Goal: Information Seeking & Learning: Learn about a topic

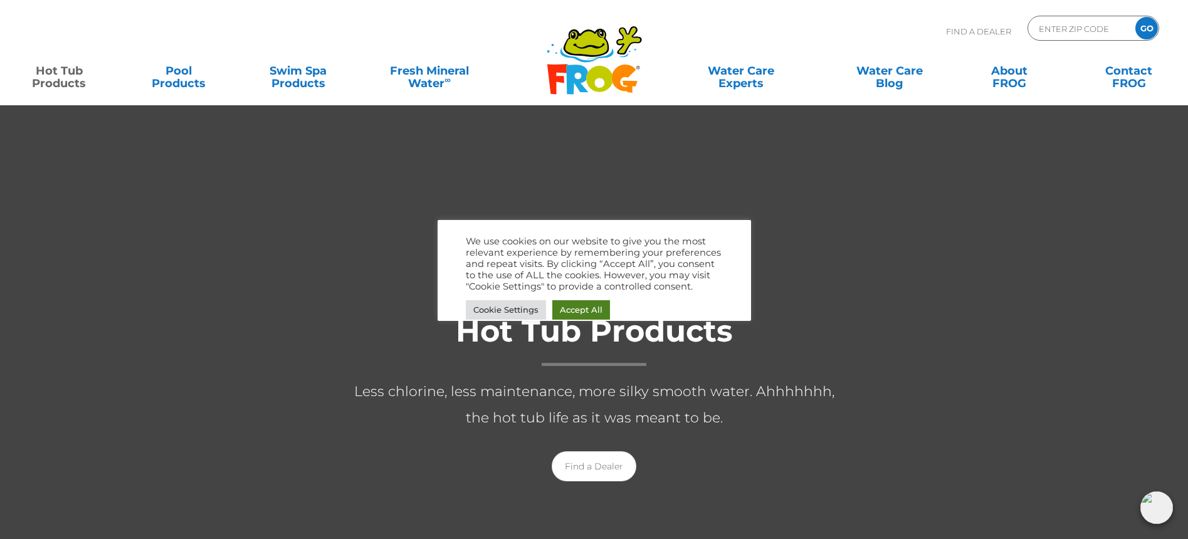
click at [589, 300] on div "We use cookies on our website to give you the most relevant experience by remem…" at bounding box center [594, 279] width 257 height 87
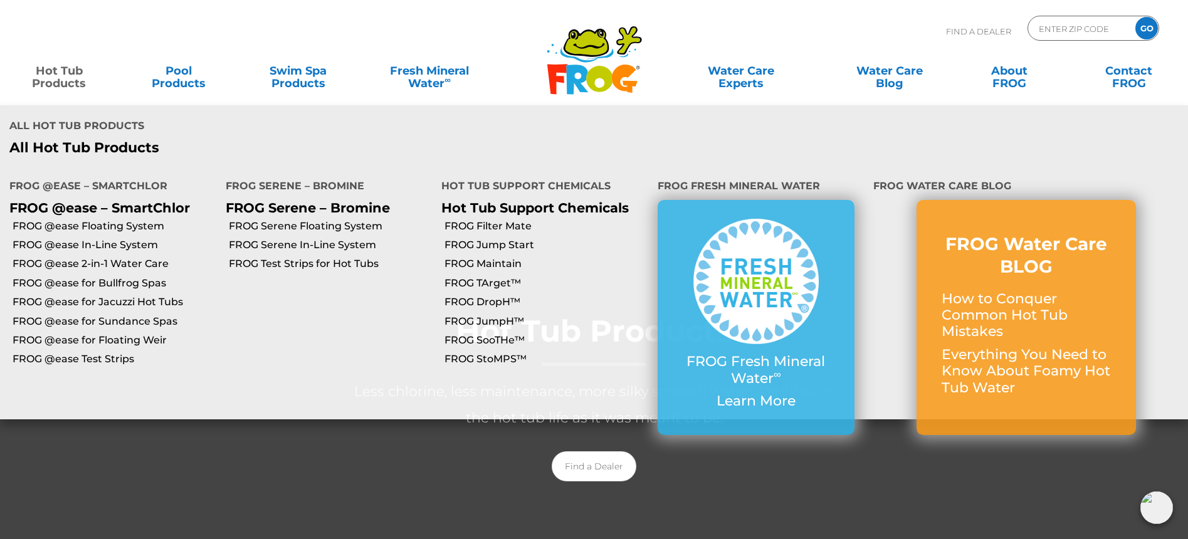
click at [48, 80] on link "Hot Tub Products" at bounding box center [59, 70] width 93 height 25
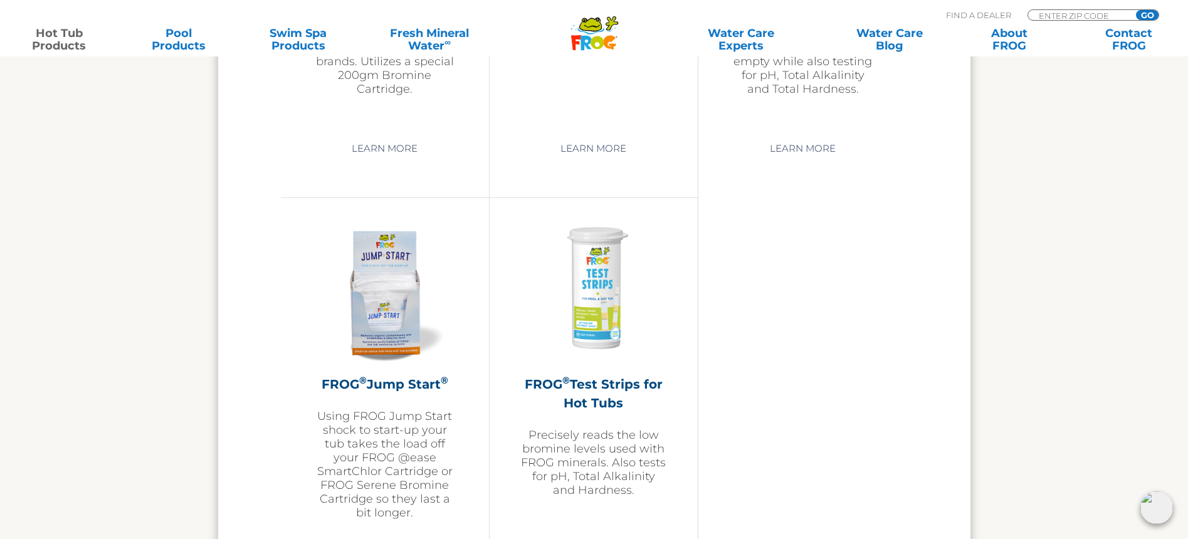
scroll to position [2923, 0]
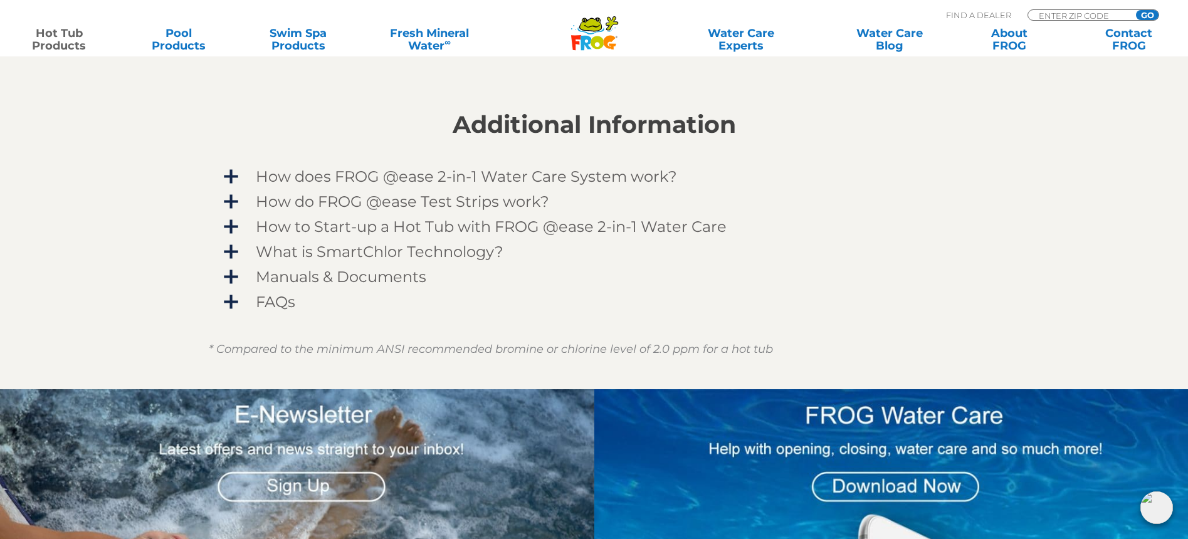
scroll to position [999, 0]
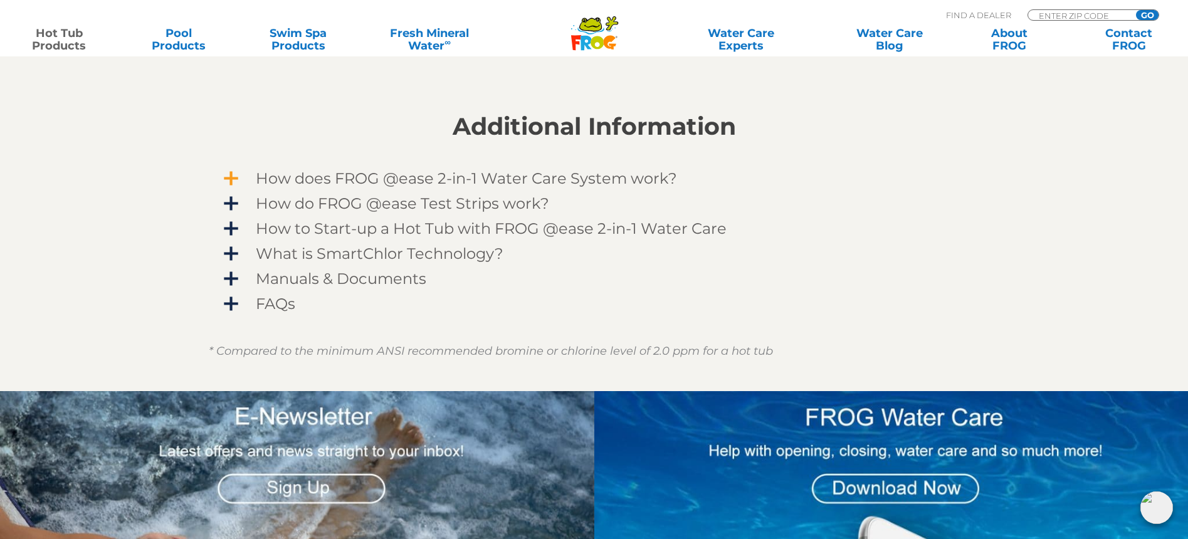
click at [238, 176] on span "How does FROG @ease 2-in-1 Water Care System work?" at bounding box center [603, 178] width 730 height 17
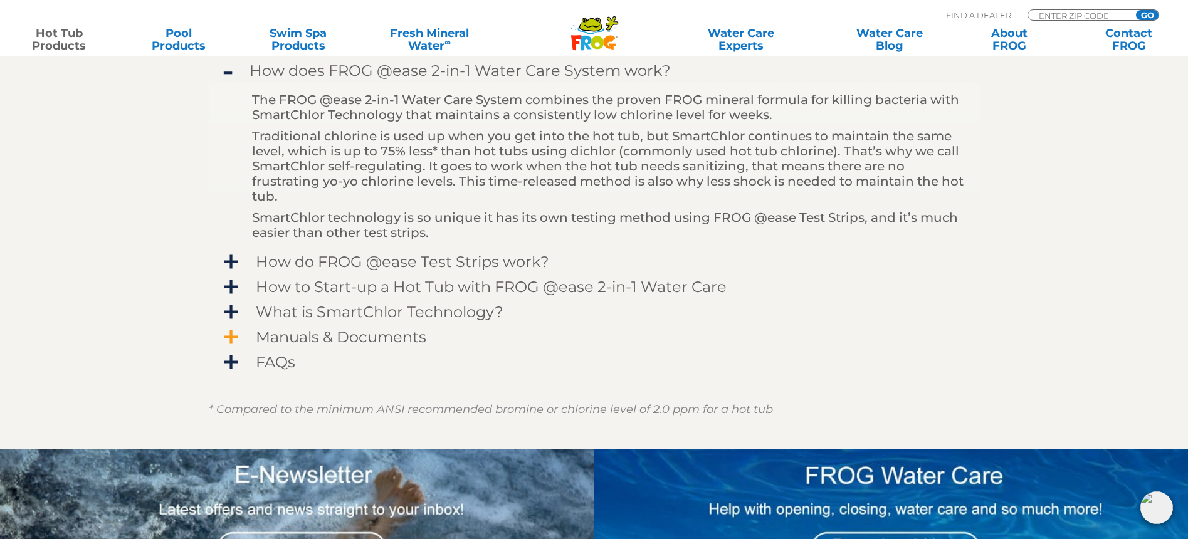
scroll to position [1108, 0]
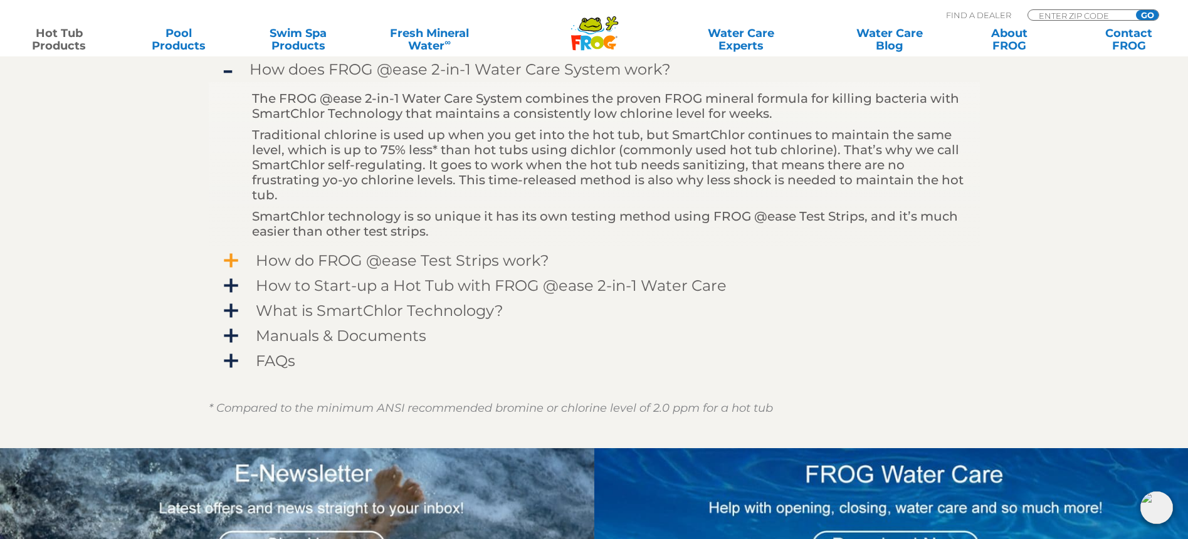
click at [238, 258] on span "How do FROG @ease Test Strips work?" at bounding box center [603, 260] width 730 height 17
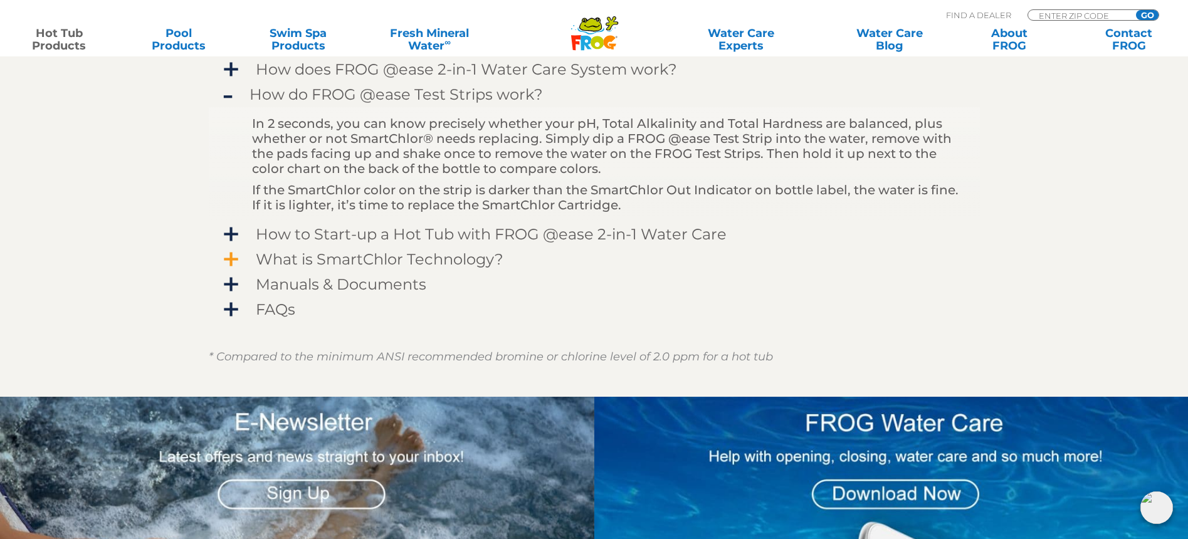
click at [238, 256] on span "What is SmartChlor Technology?" at bounding box center [603, 259] width 730 height 17
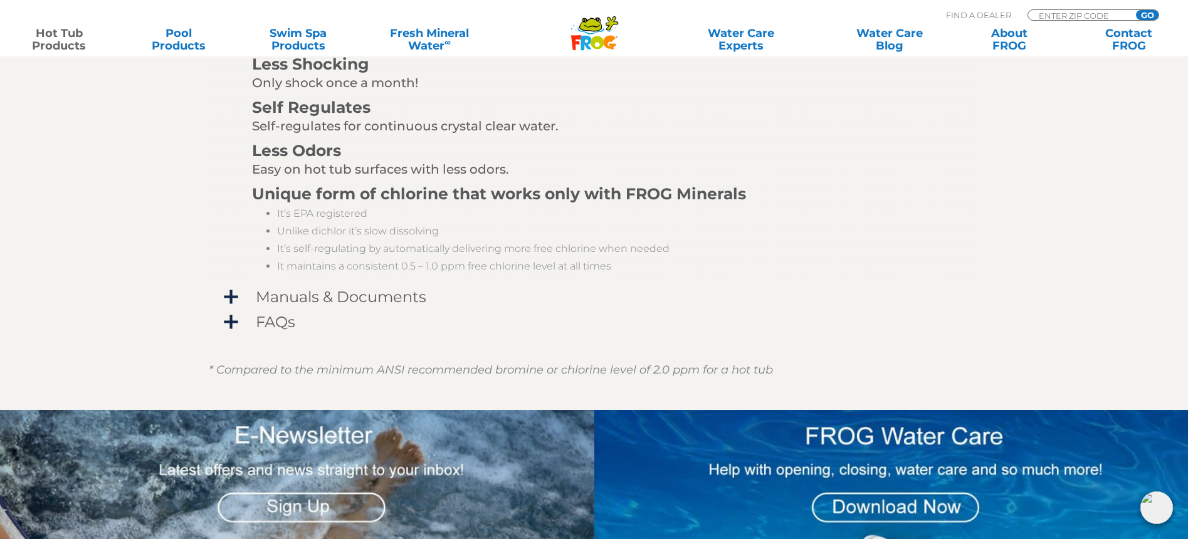
scroll to position [1691, 0]
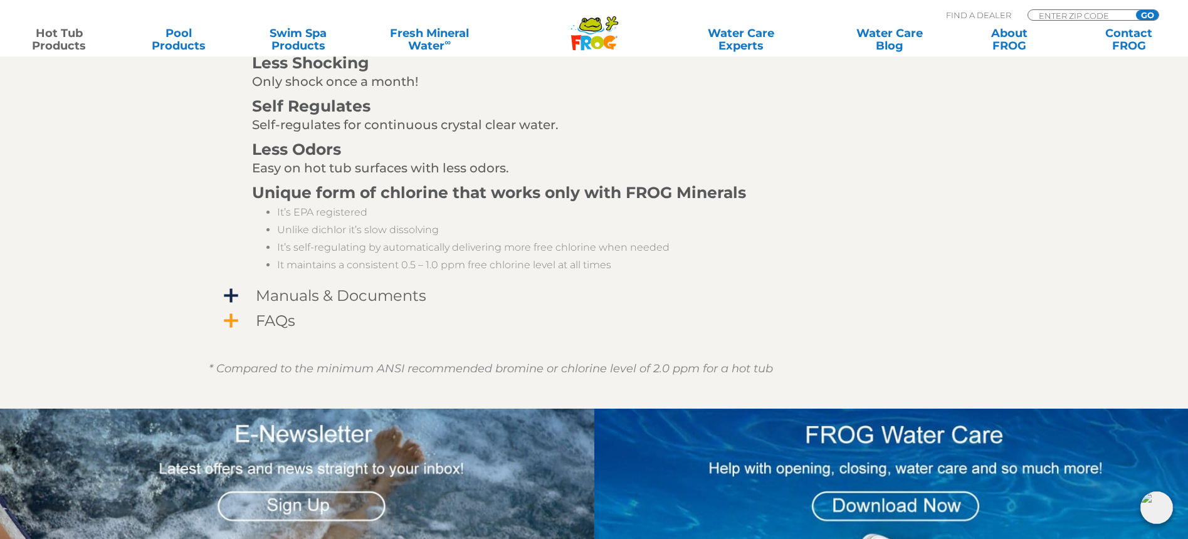
click at [238, 319] on span "FAQs" at bounding box center [603, 320] width 730 height 17
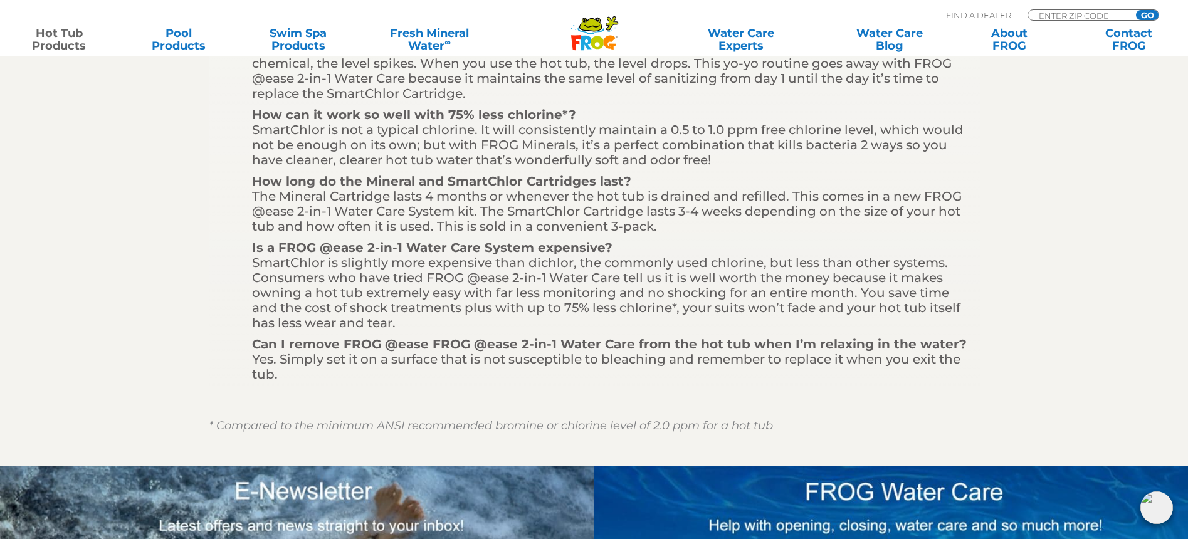
scroll to position [1336, 0]
